Goal: Task Accomplishment & Management: Complete application form

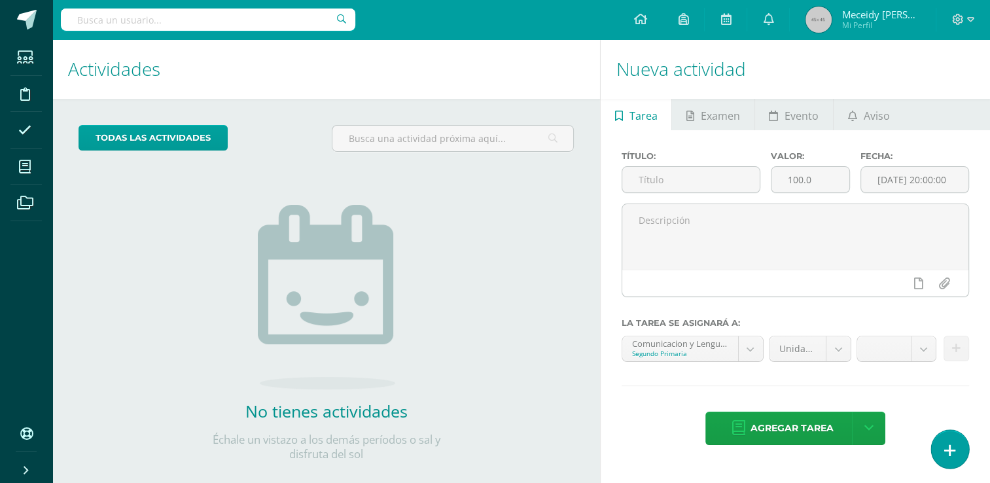
click at [956, 454] on link at bounding box center [949, 449] width 37 height 38
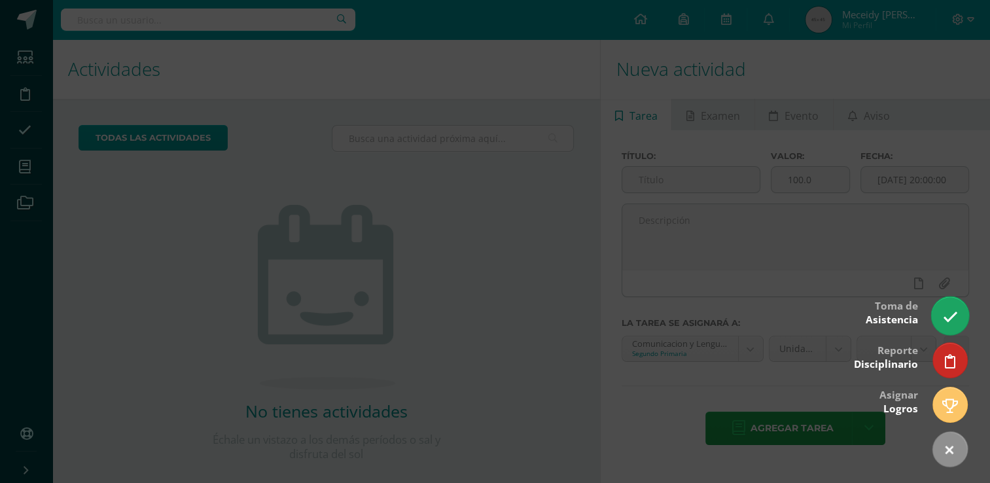
click at [952, 321] on icon at bounding box center [950, 317] width 15 height 15
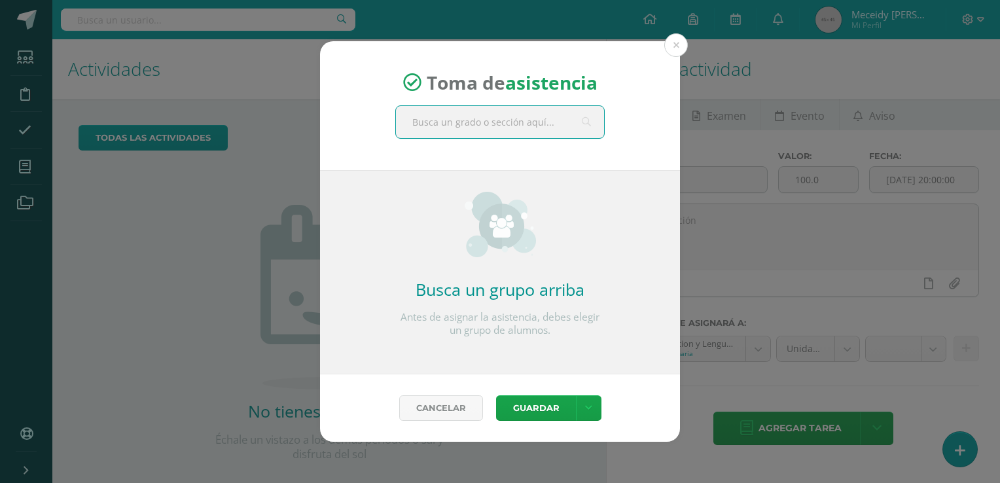
click at [498, 125] on input "text" at bounding box center [500, 122] width 208 height 32
type input "quinto"
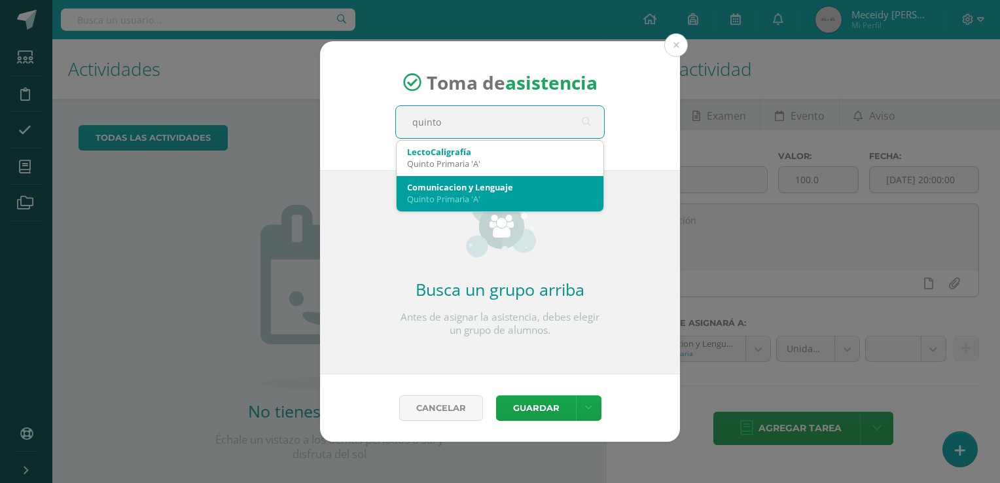
click at [453, 197] on div "Quinto Primaria 'A'" at bounding box center [500, 199] width 186 height 12
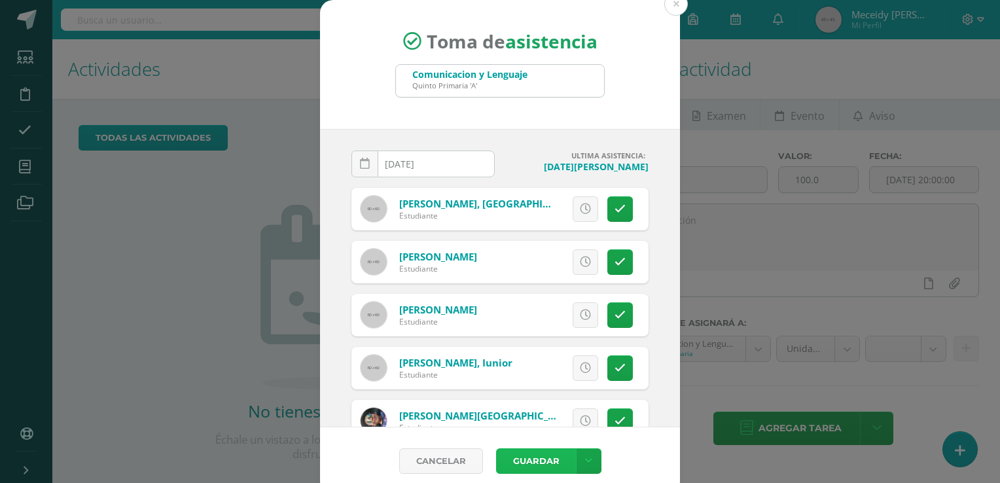
click at [545, 482] on div "Cancelar Guardar Guardar sin notificar inasistencias" at bounding box center [500, 460] width 360 height 67
click at [542, 456] on button "Guardar" at bounding box center [536, 461] width 80 height 26
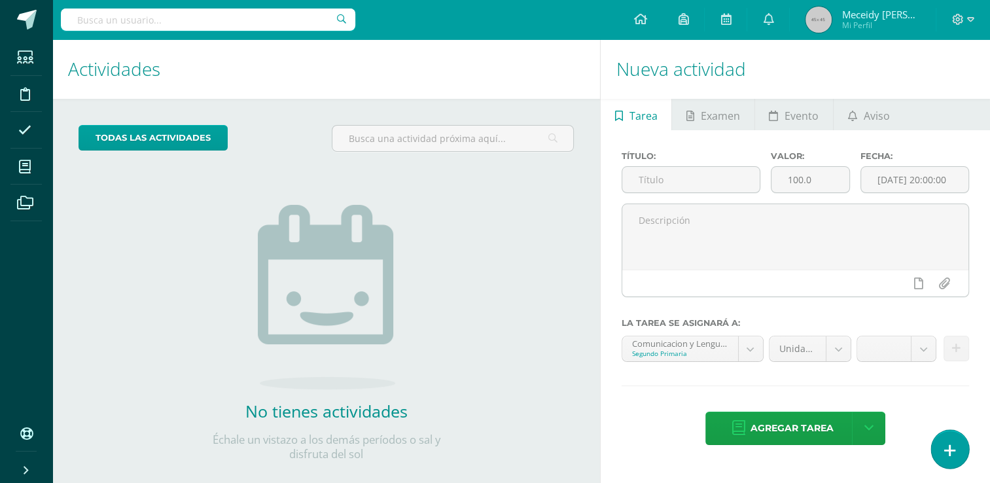
click at [954, 451] on icon at bounding box center [950, 450] width 12 height 15
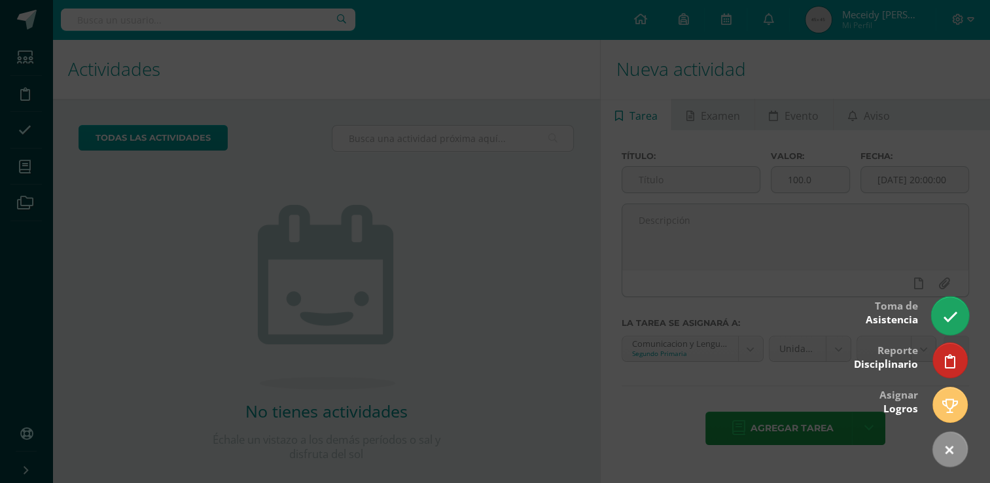
click at [958, 316] on link at bounding box center [949, 316] width 37 height 38
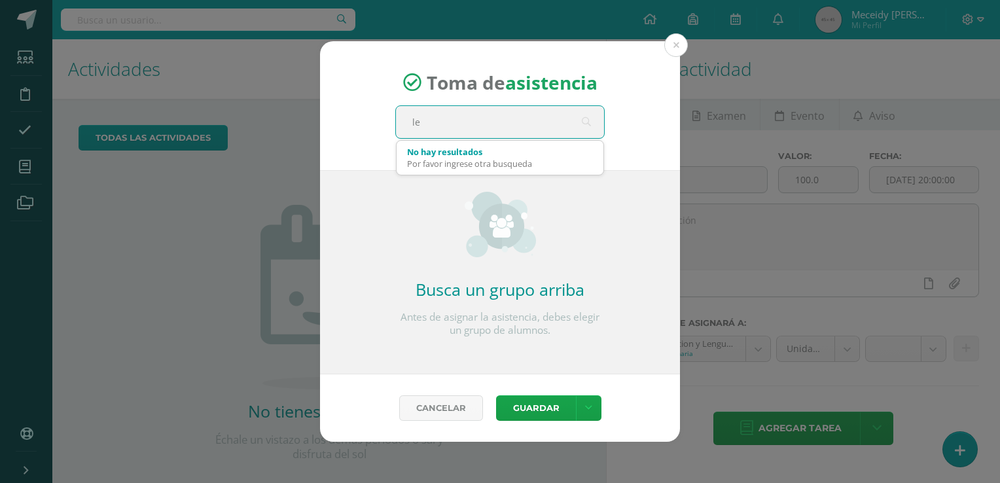
type input "len"
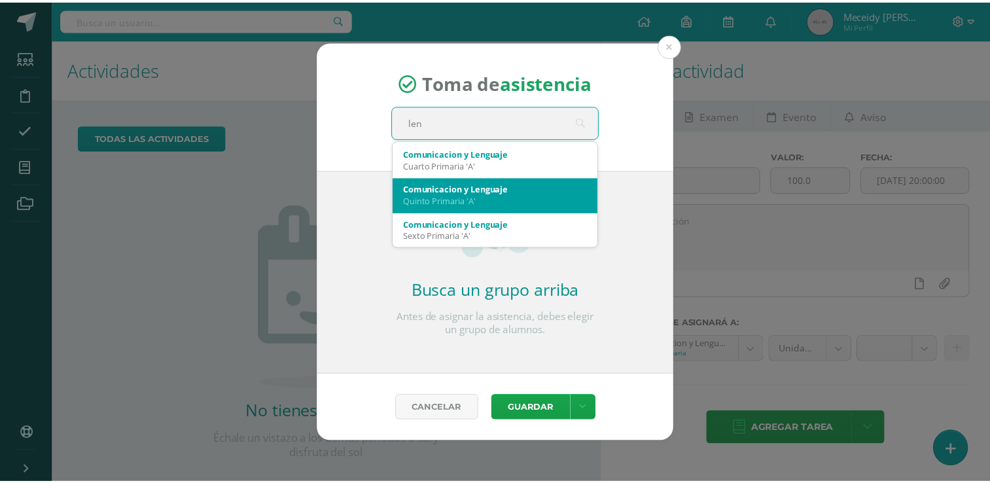
scroll to position [71, 0]
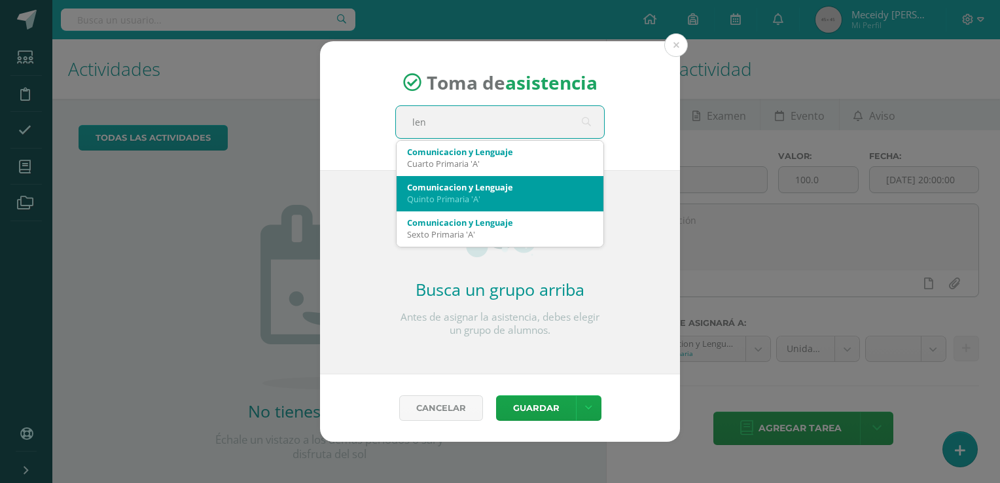
click at [553, 200] on div "Quinto Primaria 'A'" at bounding box center [500, 199] width 186 height 12
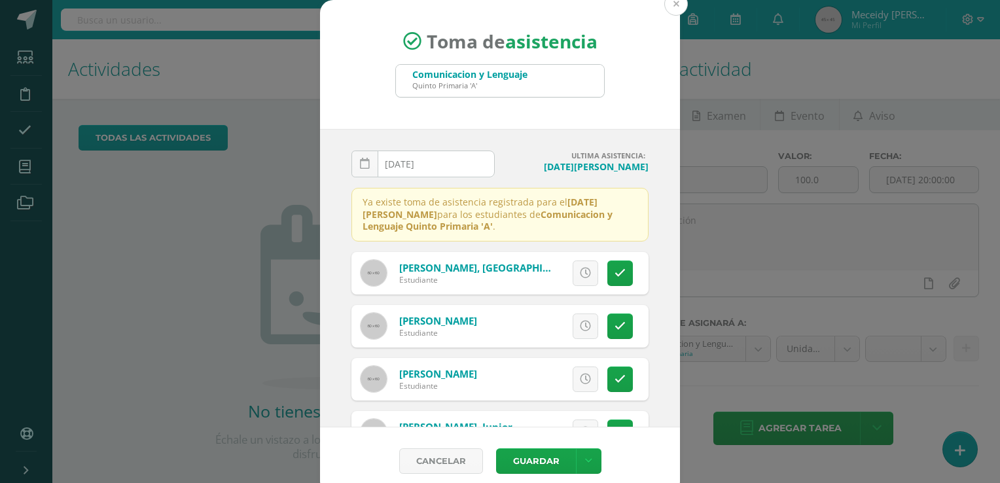
click at [675, 9] on button at bounding box center [676, 4] width 24 height 24
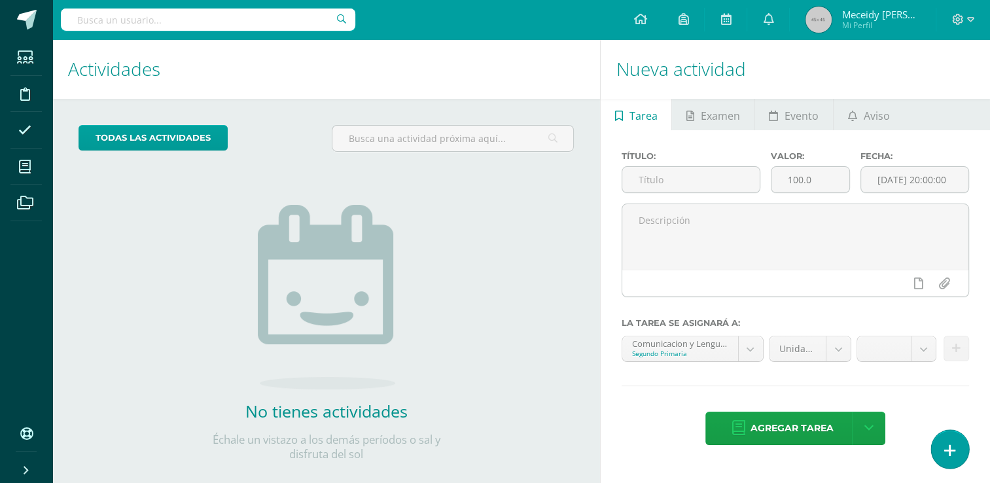
click at [951, 440] on link at bounding box center [949, 449] width 37 height 38
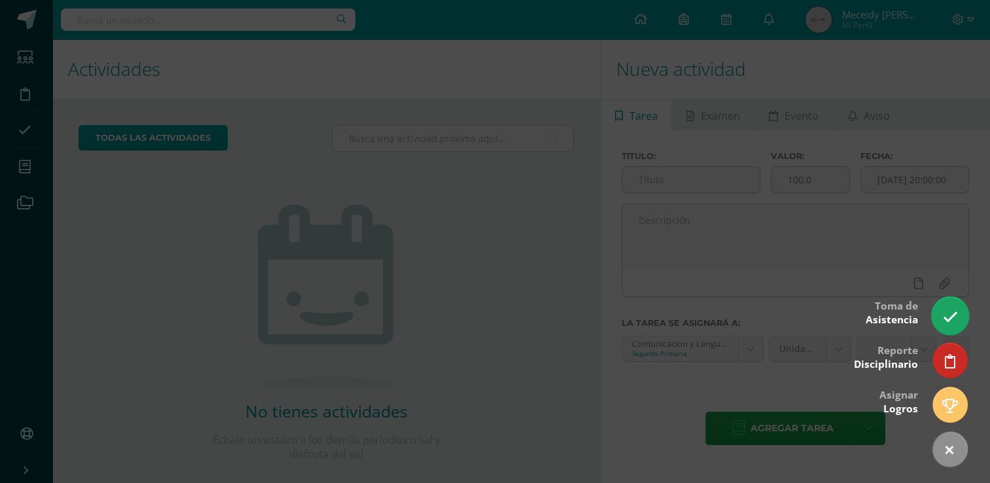
click at [947, 315] on icon at bounding box center [950, 317] width 15 height 15
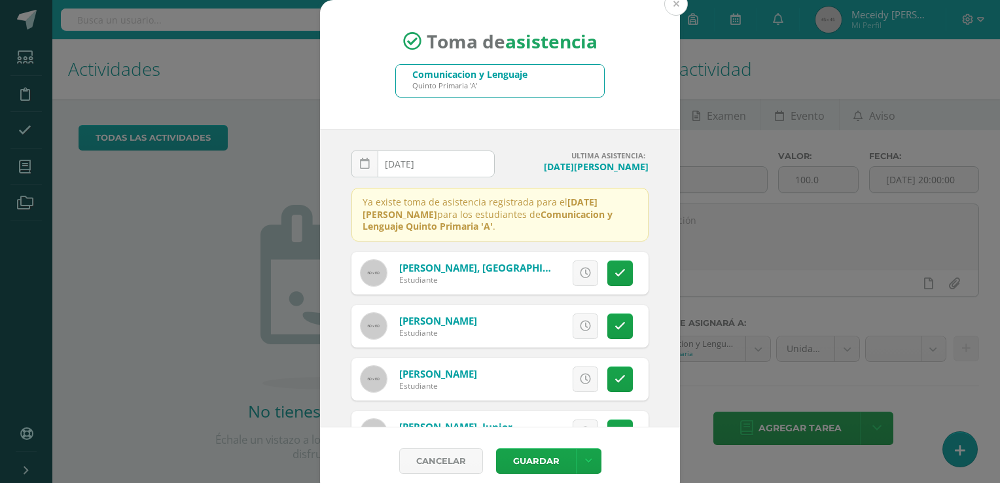
click at [668, 3] on button at bounding box center [676, 4] width 24 height 24
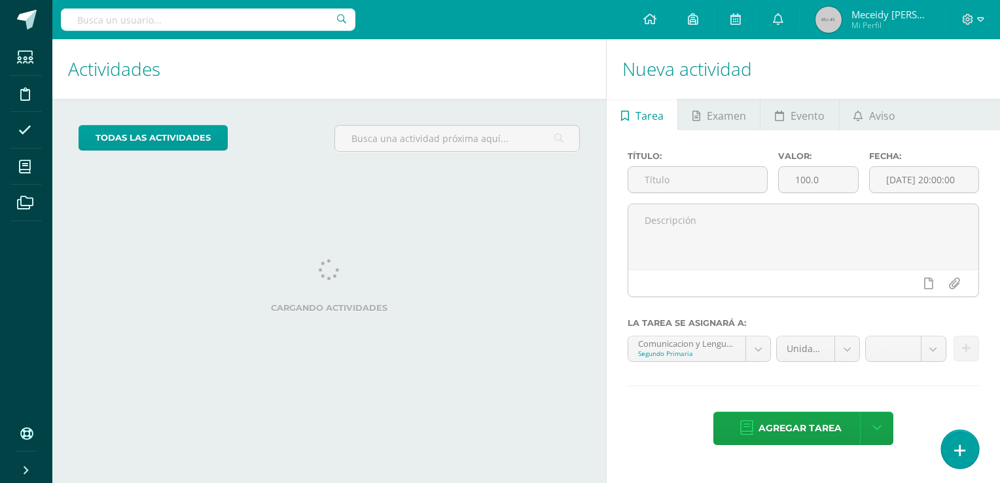
click at [966, 452] on link at bounding box center [959, 449] width 37 height 38
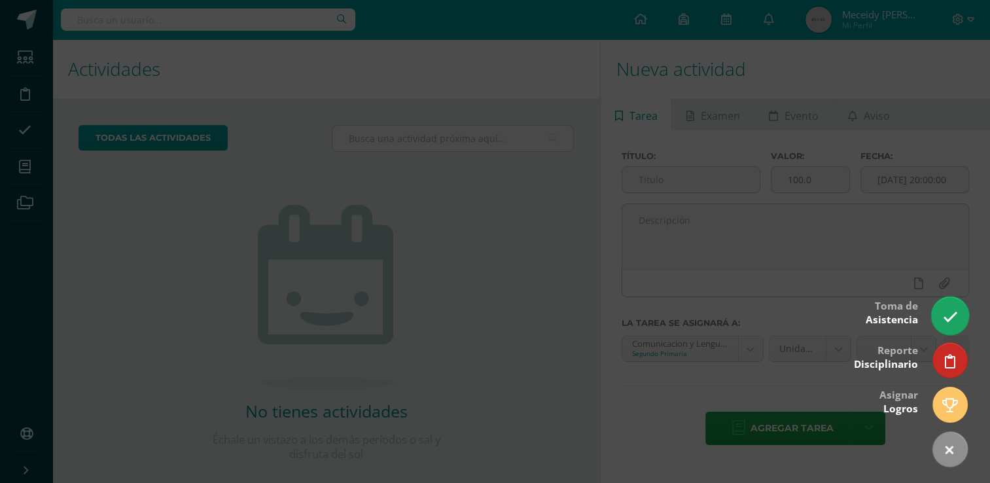
click at [950, 312] on icon at bounding box center [950, 317] width 15 height 15
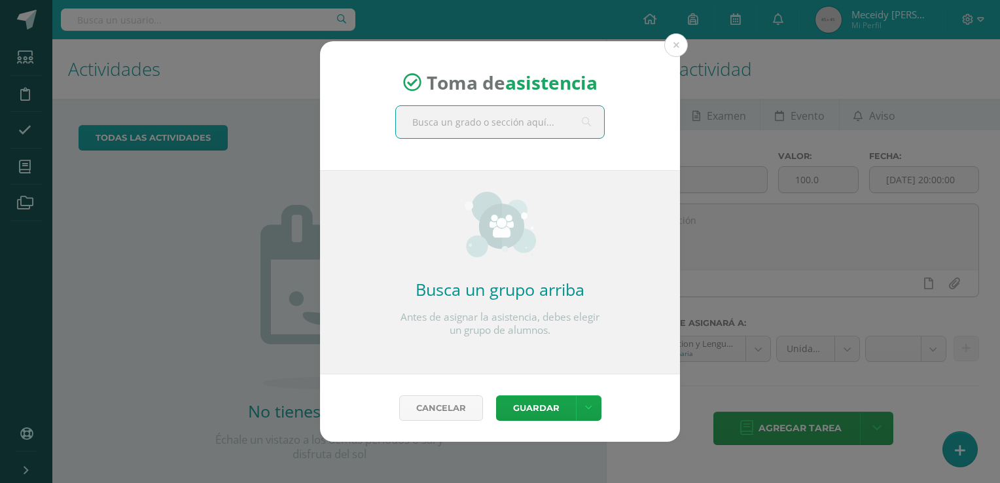
click at [516, 130] on input "text" at bounding box center [500, 122] width 208 height 32
type input "santia"
click at [681, 49] on button at bounding box center [676, 45] width 24 height 24
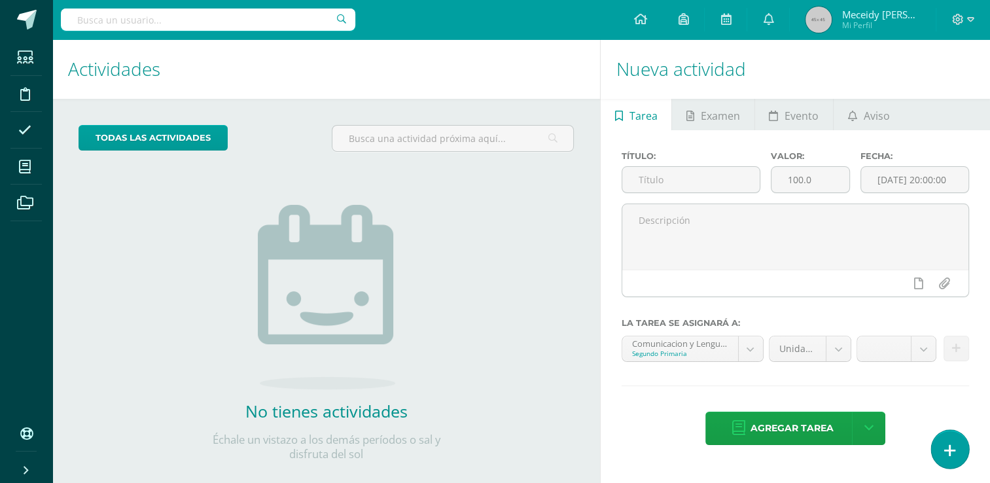
click at [956, 461] on link at bounding box center [949, 449] width 37 height 38
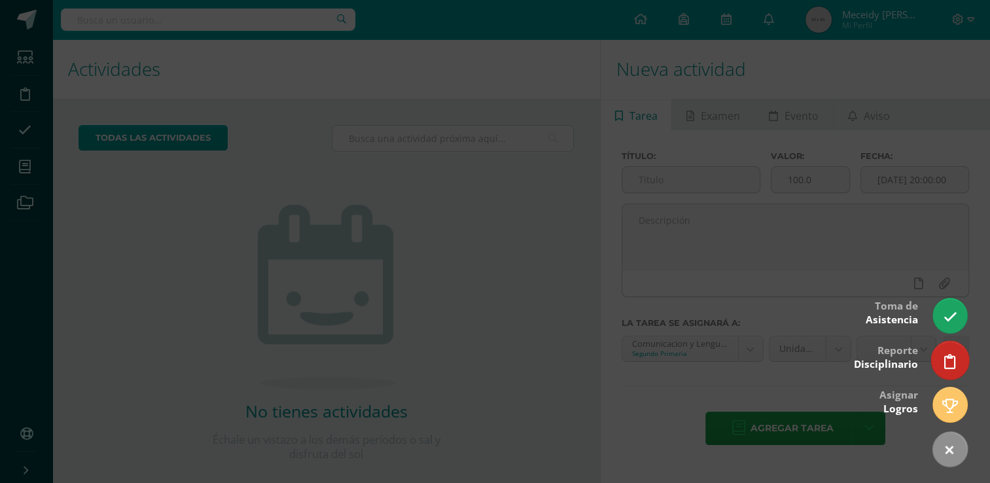
click at [951, 366] on icon at bounding box center [950, 361] width 12 height 15
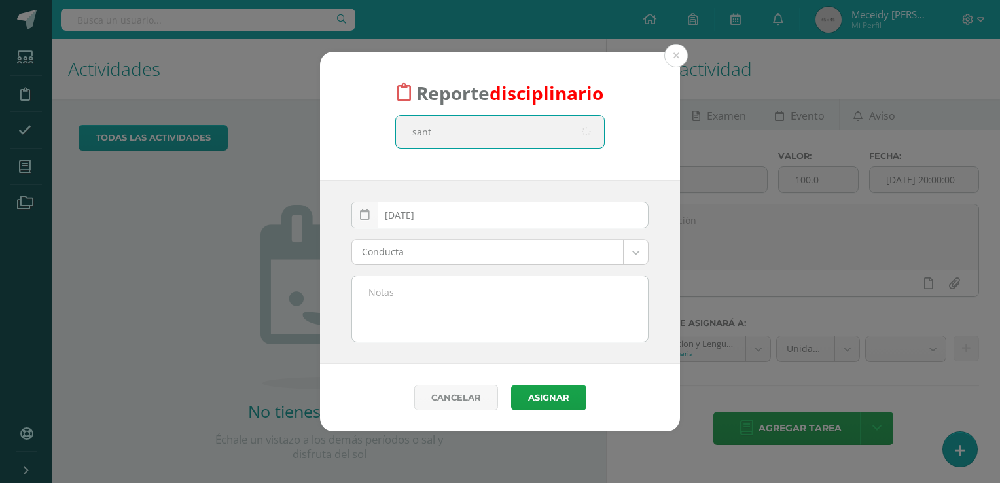
type input "santo"
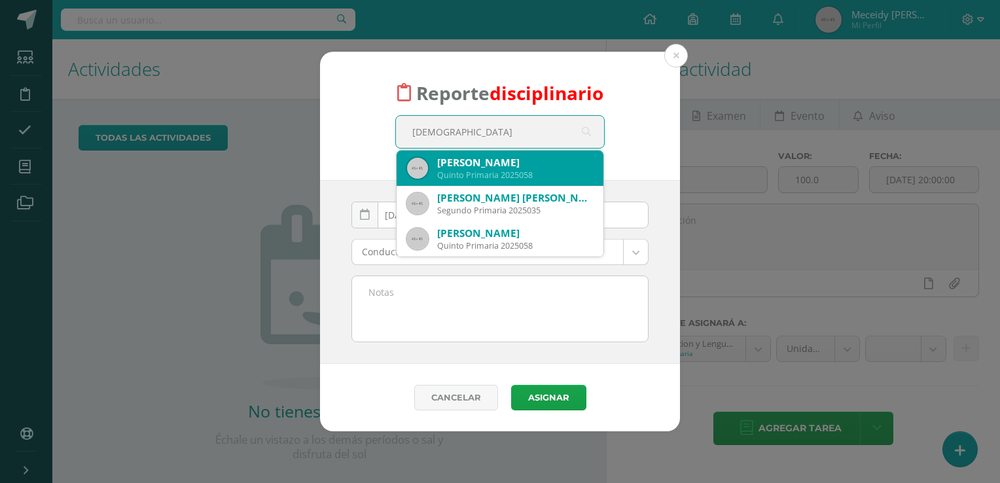
click at [522, 167] on div "Santiago Arriola Mejía" at bounding box center [515, 163] width 156 height 14
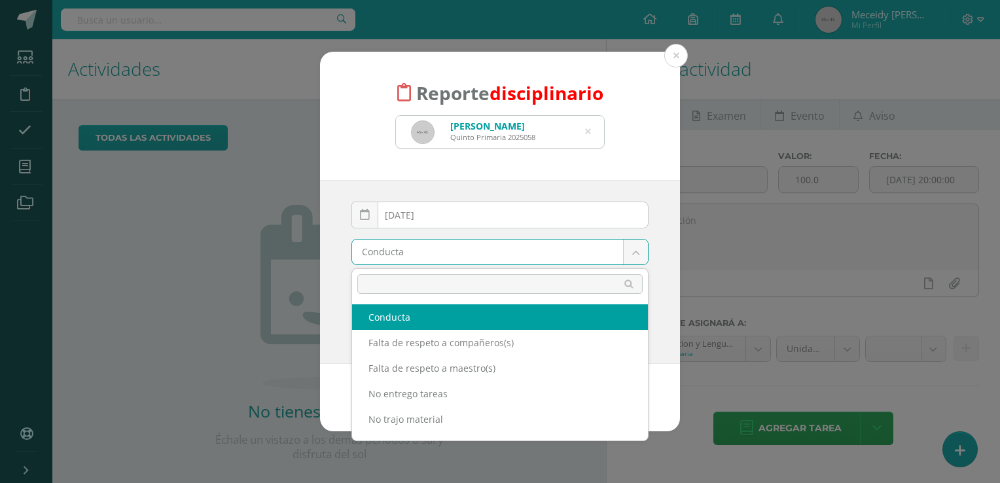
click at [635, 258] on body "Reporte disciplinario Santiago Arriola Mejía Quinto Primaria 2025058 santo 2025…" at bounding box center [500, 241] width 1000 height 483
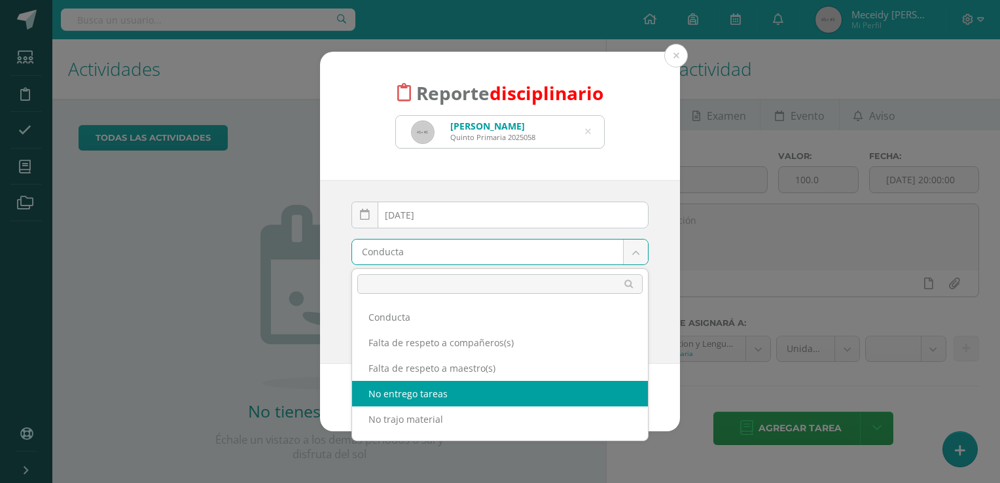
select select "3"
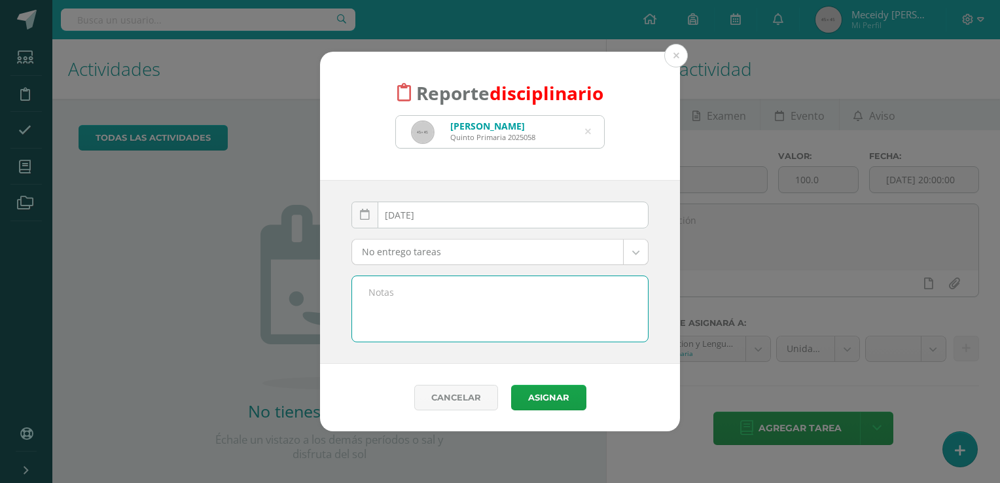
click at [412, 304] on textarea at bounding box center [500, 308] width 296 height 65
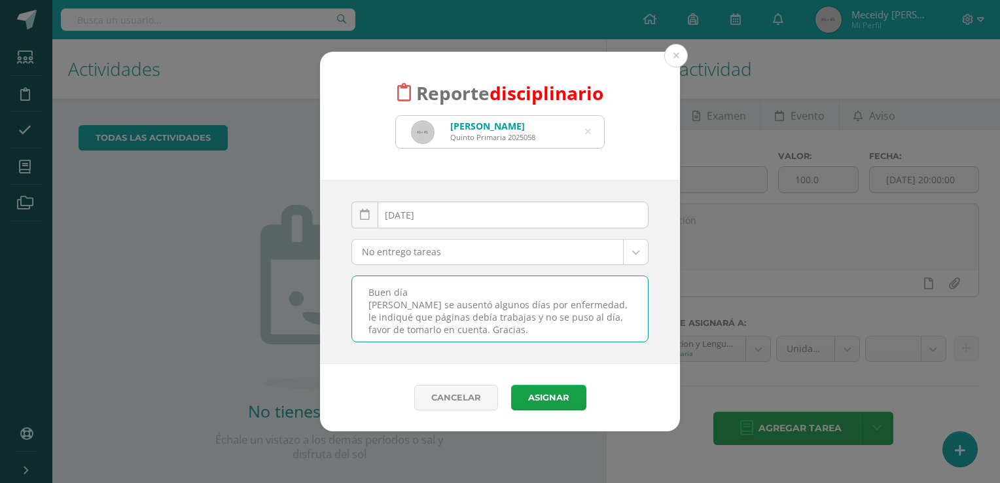
click at [520, 317] on textarea "Buen día Santiago se ausentó algunos días por enfermedad, le indiqué que página…" at bounding box center [500, 308] width 296 height 65
type textarea "Buen día Santiago se ausentó algunos días por enfermedad, le indiqué que página…"
click at [550, 394] on button "Asignar" at bounding box center [548, 398] width 75 height 26
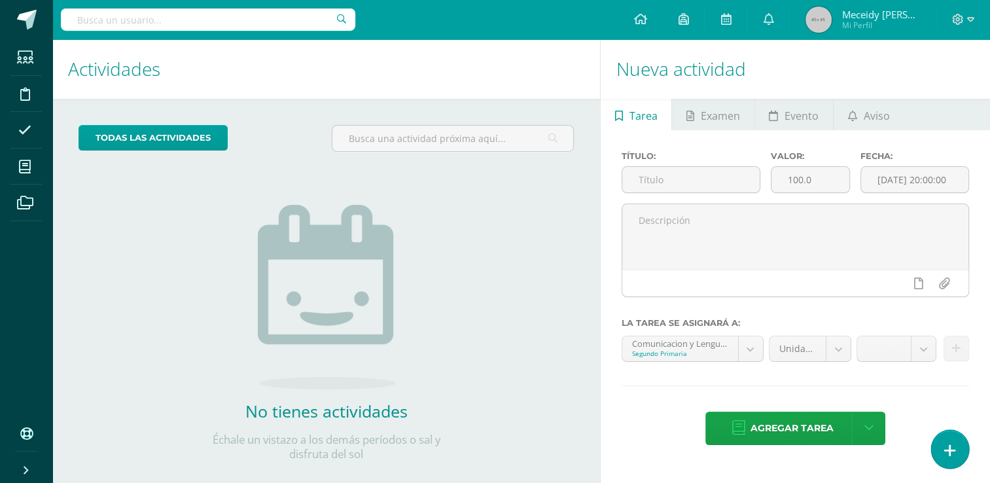
click at [946, 443] on icon at bounding box center [950, 450] width 12 height 15
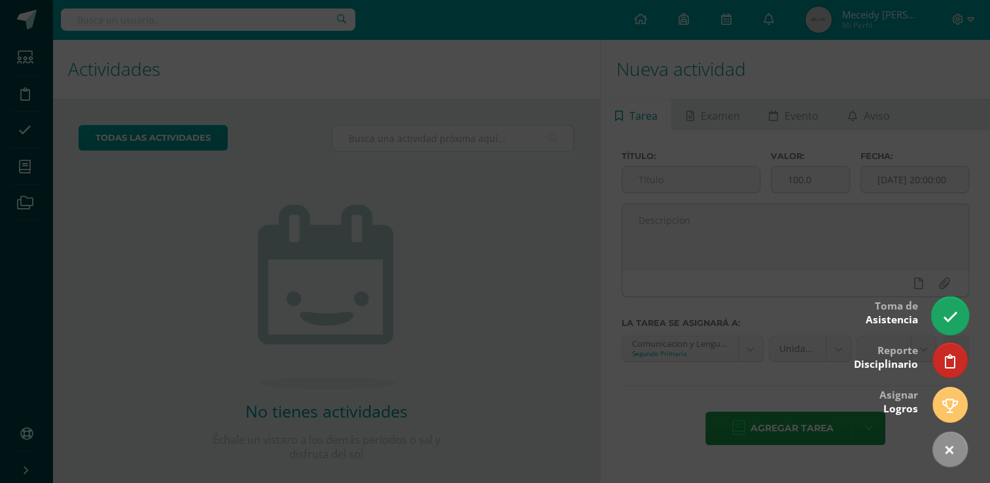
click at [950, 323] on icon at bounding box center [950, 317] width 15 height 15
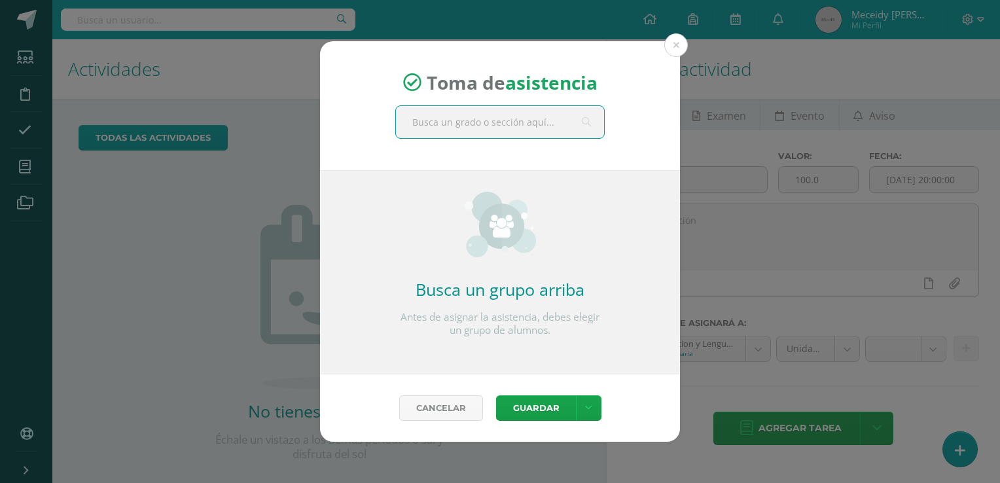
click at [433, 119] on input "text" at bounding box center [500, 122] width 208 height 32
type input "sex"
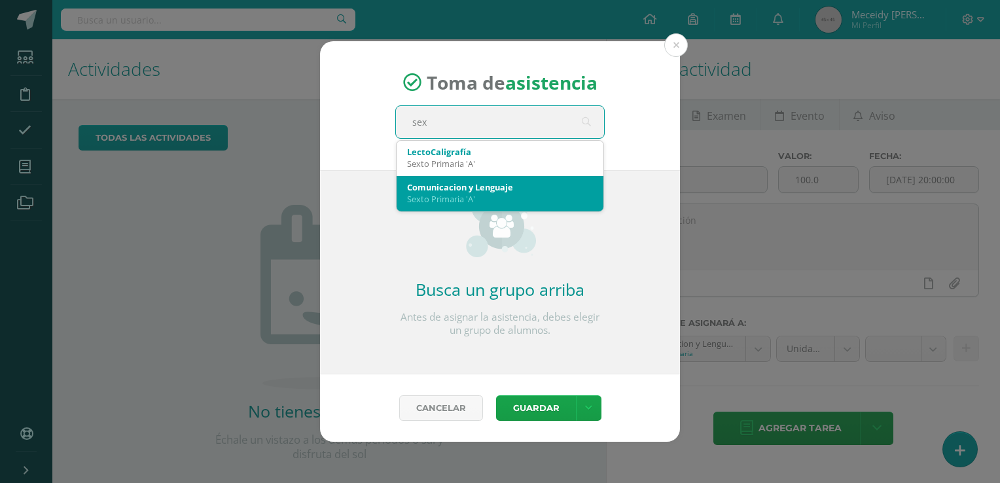
click at [422, 184] on div "Comunicacion y Lenguaje" at bounding box center [500, 187] width 186 height 12
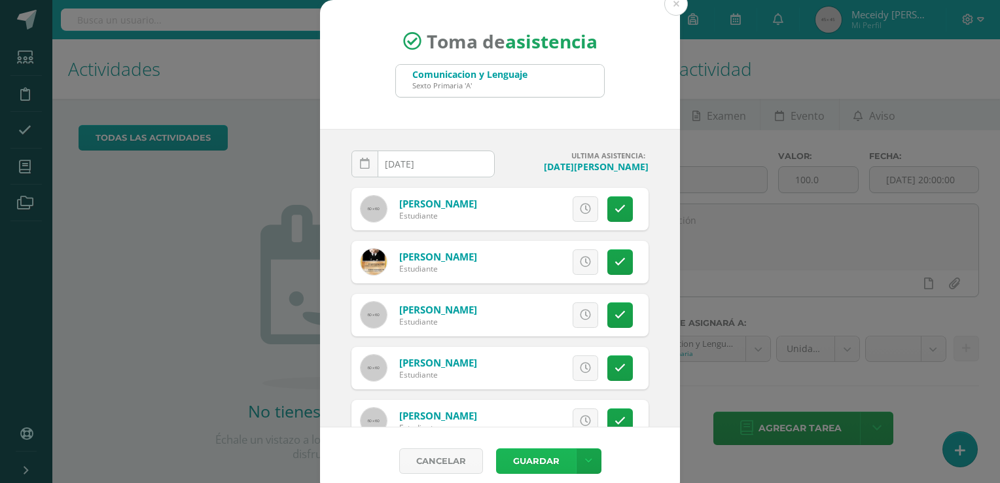
click at [525, 467] on button "Guardar" at bounding box center [536, 461] width 80 height 26
